Goal: Task Accomplishment & Management: Manage account settings

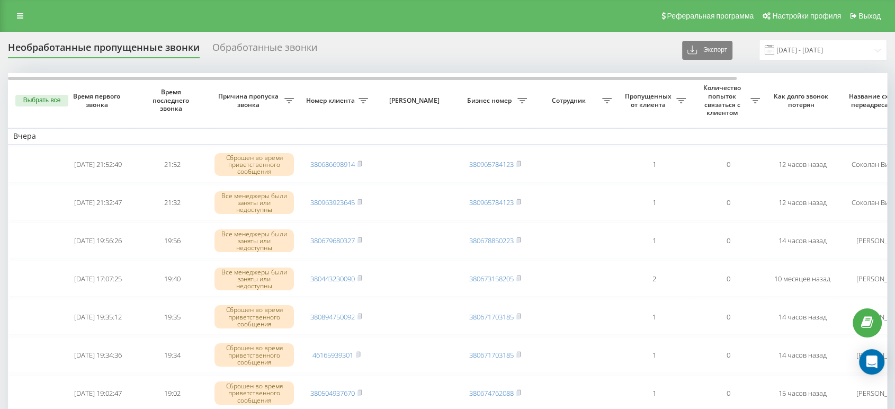
click at [17, 24] on div "Реферальная программа Настройки профиля Выход" at bounding box center [447, 16] width 895 height 32
click at [20, 12] on icon at bounding box center [20, 15] width 6 height 7
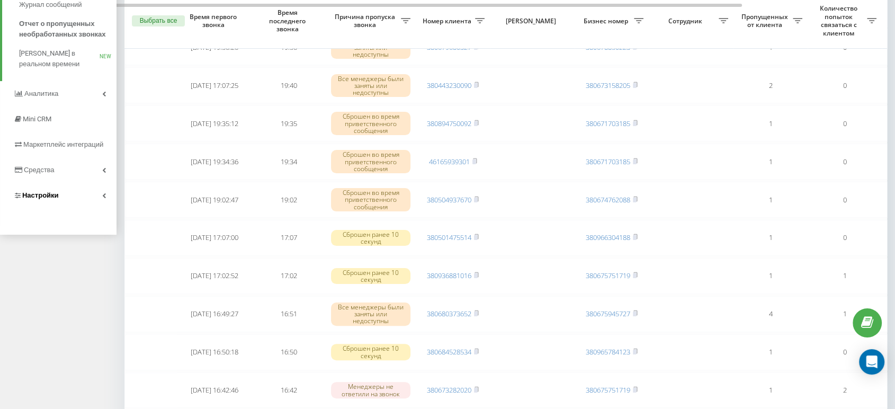
click at [65, 202] on link "Настройки" at bounding box center [58, 195] width 116 height 25
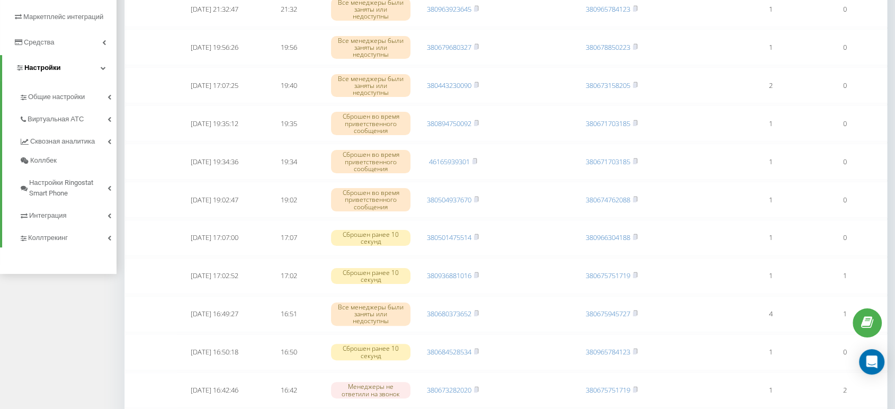
scroll to position [66, 0]
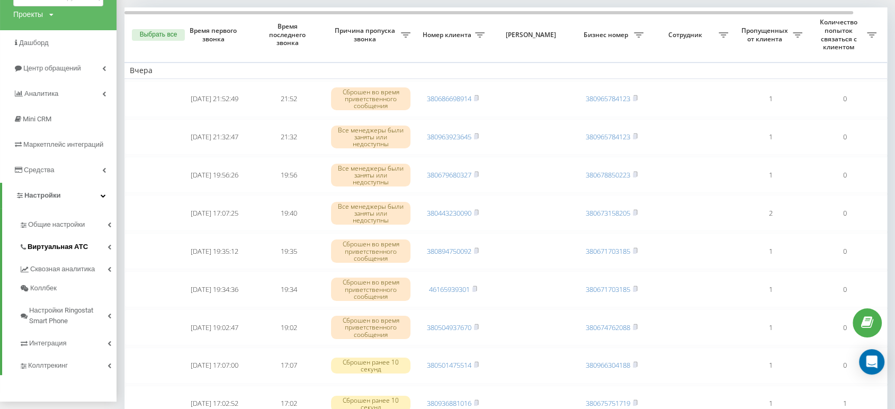
click at [55, 247] on span "Виртуальная АТС" at bounding box center [58, 246] width 60 height 11
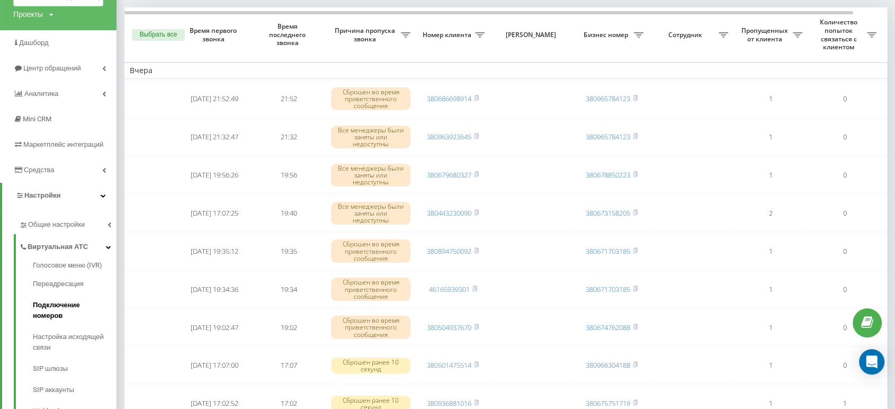
click at [65, 300] on span "Подключение номеров" at bounding box center [72, 310] width 78 height 21
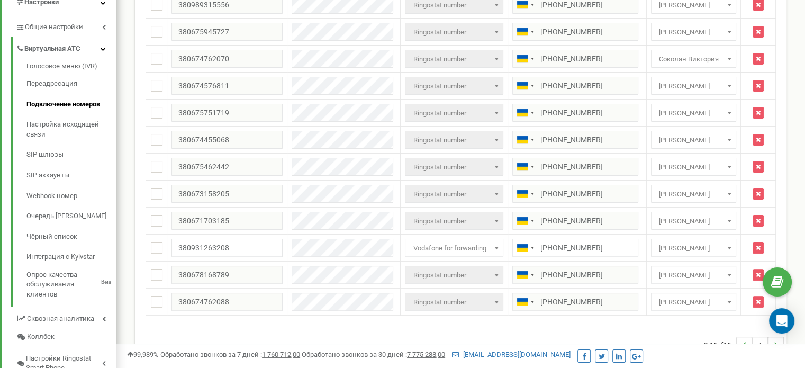
scroll to position [264, 0]
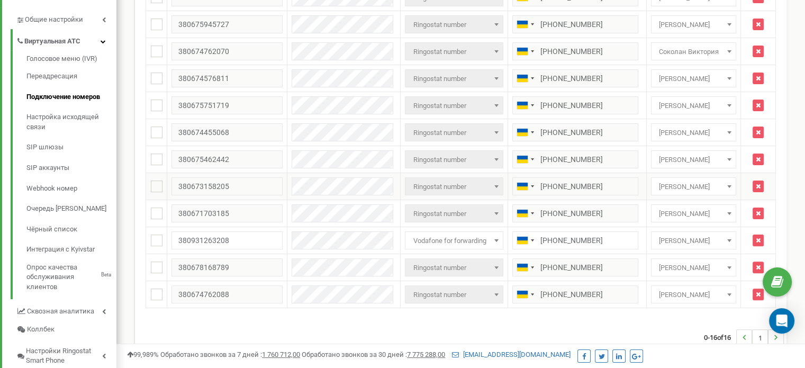
click at [697, 182] on span "[PERSON_NAME]" at bounding box center [694, 186] width 78 height 15
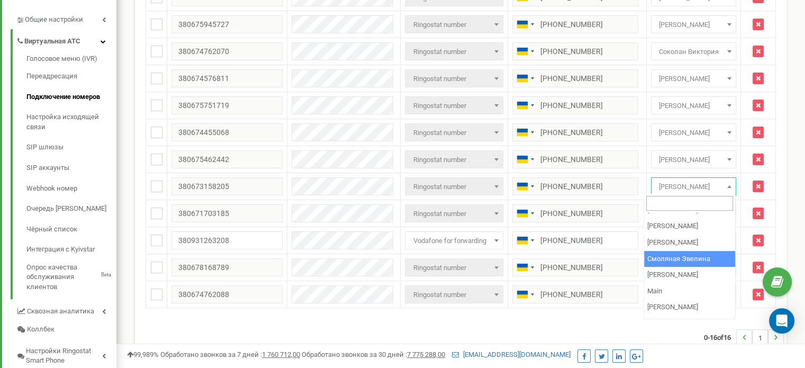
scroll to position [64, 0]
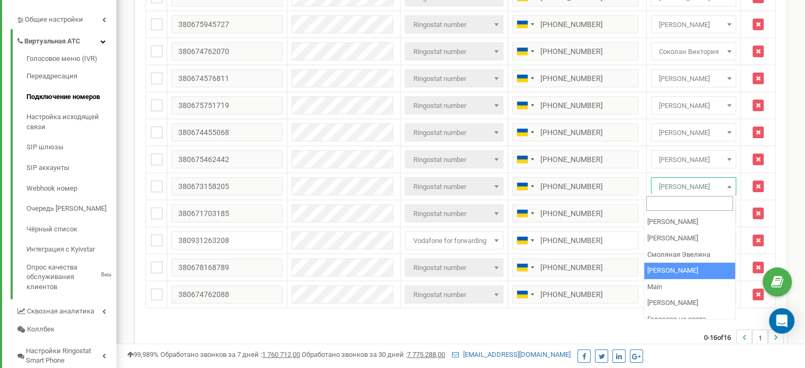
select select "72589"
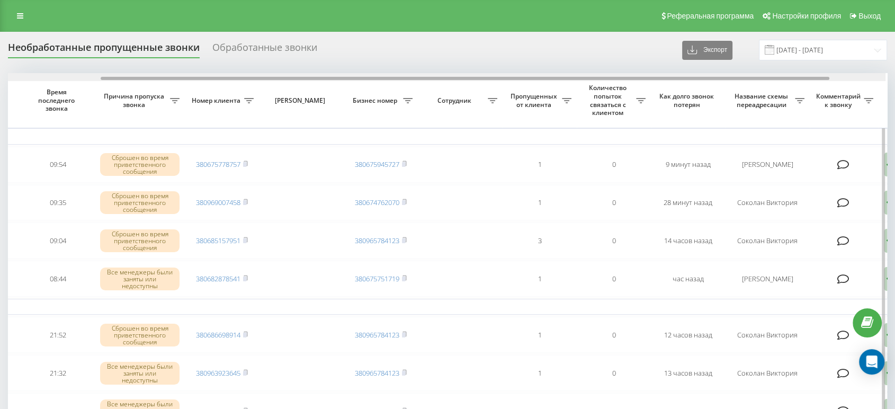
drag, startPoint x: 402, startPoint y: 77, endPoint x: 501, endPoint y: 83, distance: 98.7
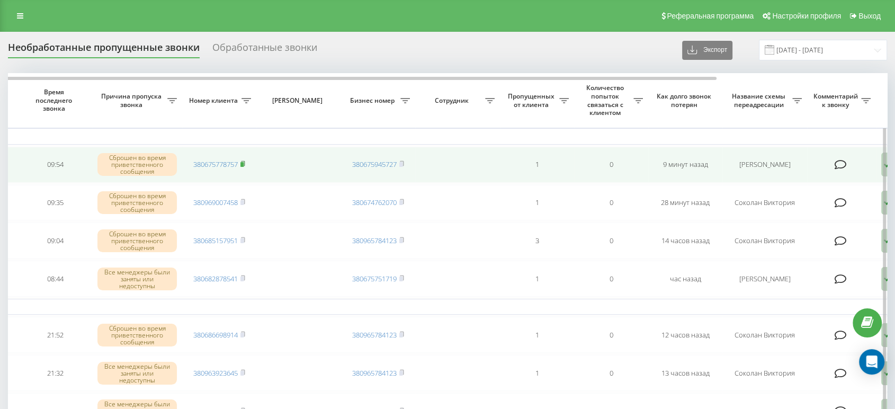
click at [243, 160] on icon at bounding box center [242, 163] width 5 height 6
click at [244, 164] on rect at bounding box center [241, 164] width 3 height 5
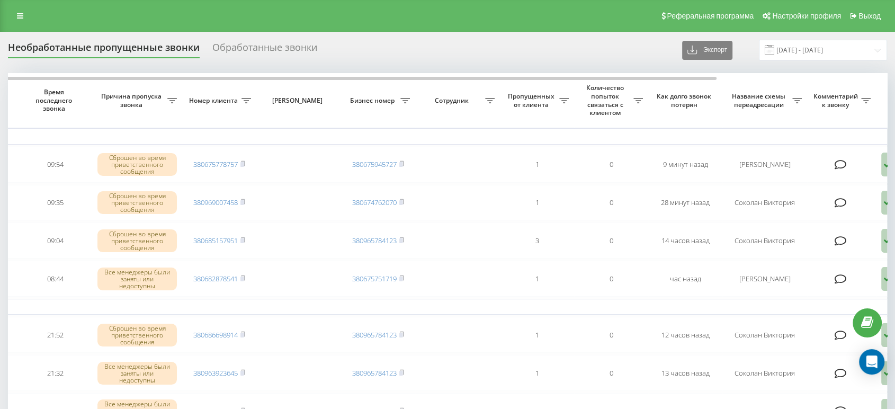
drag, startPoint x: 602, startPoint y: 14, endPoint x: 535, endPoint y: 53, distance: 78.1
drag, startPoint x: 535, startPoint y: 53, endPoint x: 443, endPoint y: 18, distance: 98.2
drag, startPoint x: 443, startPoint y: 18, endPoint x: 326, endPoint y: 16, distance: 117.6
drag, startPoint x: 326, startPoint y: 16, endPoint x: 233, endPoint y: 23, distance: 92.4
click at [233, 23] on div "Реферальная программа Настройки профиля Выход" at bounding box center [447, 16] width 895 height 32
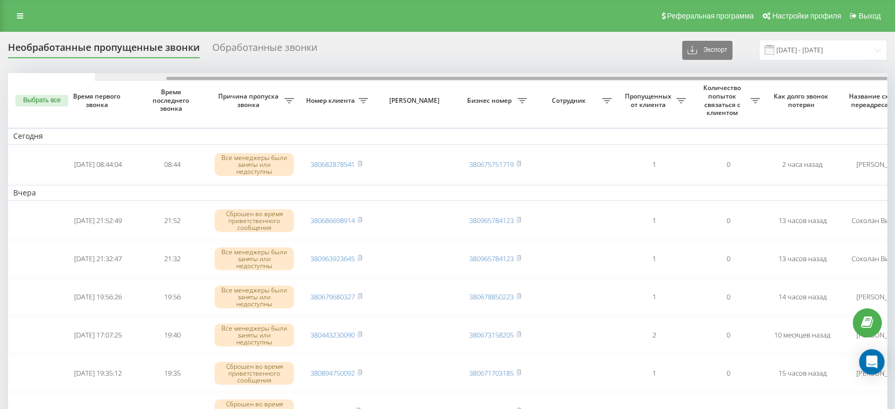
scroll to position [0, 143]
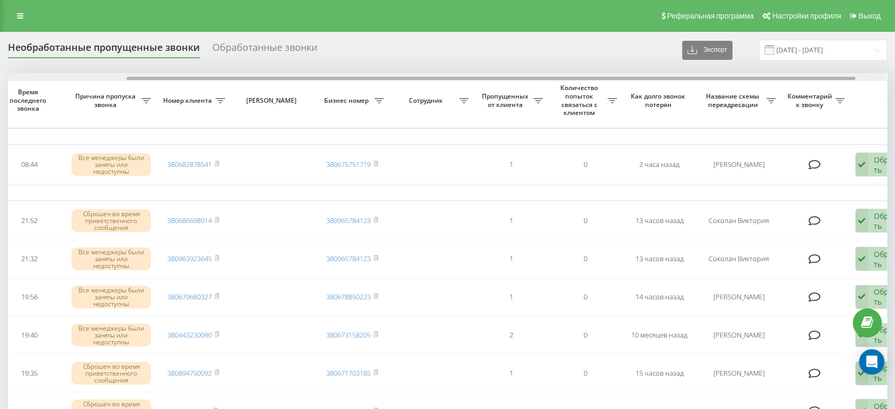
drag, startPoint x: 474, startPoint y: 79, endPoint x: 593, endPoint y: 79, distance: 118.6
click at [593, 79] on div at bounding box center [491, 78] width 729 height 3
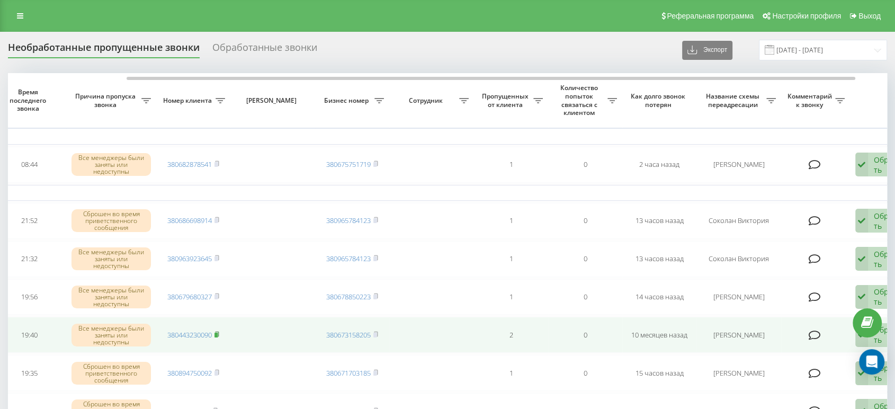
click at [219, 331] on icon at bounding box center [216, 334] width 5 height 6
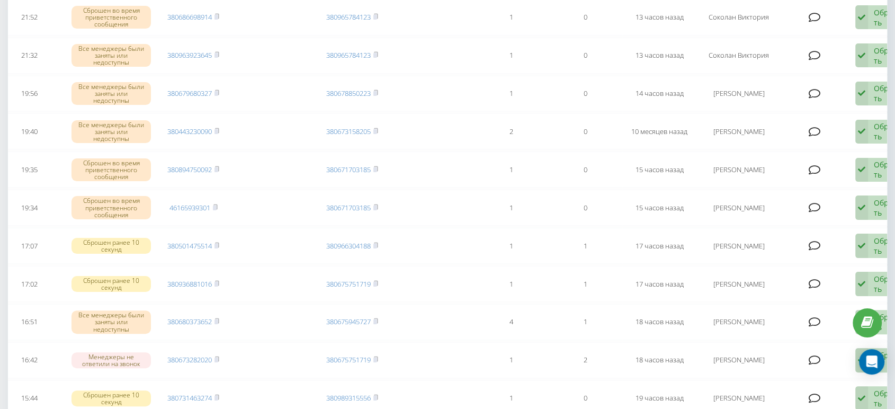
scroll to position [0, 0]
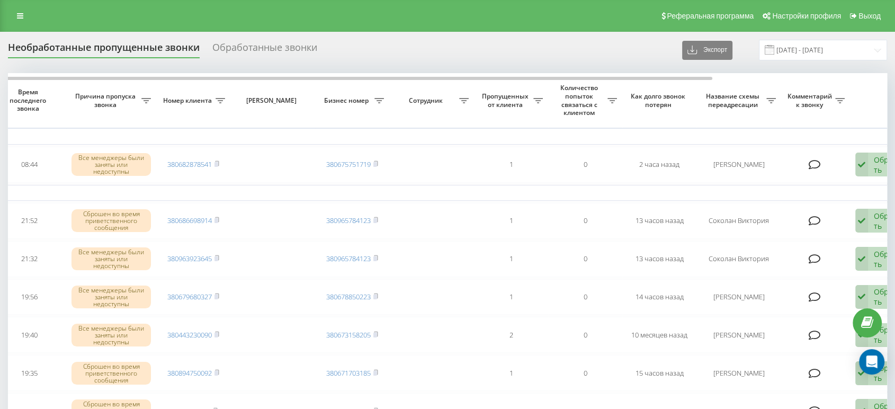
drag, startPoint x: 564, startPoint y: 10, endPoint x: 394, endPoint y: 10, distance: 170.5
click at [394, 10] on div "Реферальная программа Настройки профиля Выход" at bounding box center [447, 16] width 895 height 32
